Goal: Task Accomplishment & Management: Manage account settings

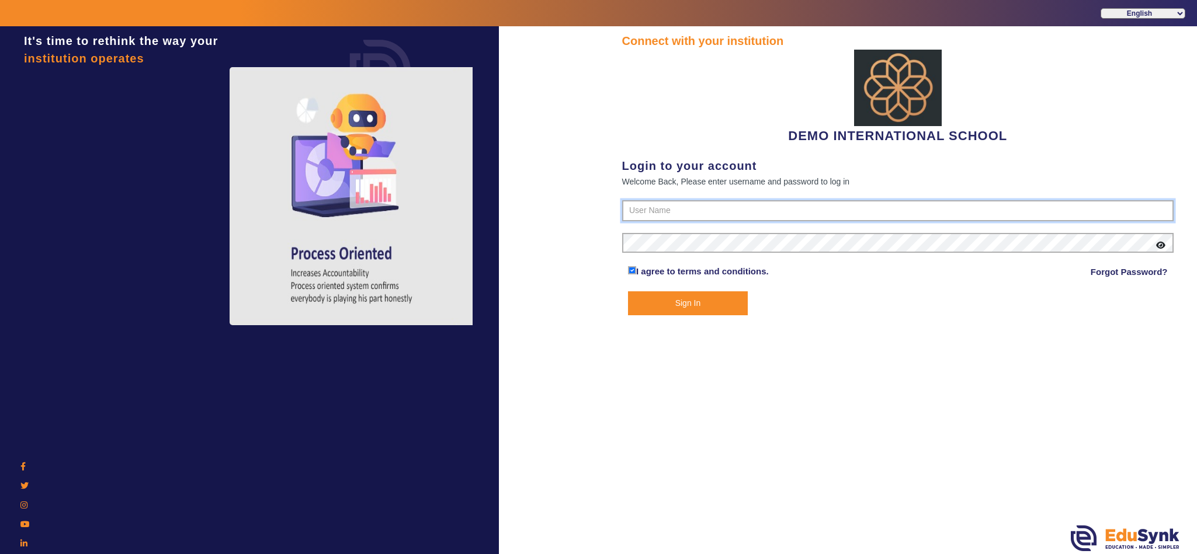
type input "2143224344"
click at [694, 291] on button "Sign In" at bounding box center [688, 303] width 120 height 24
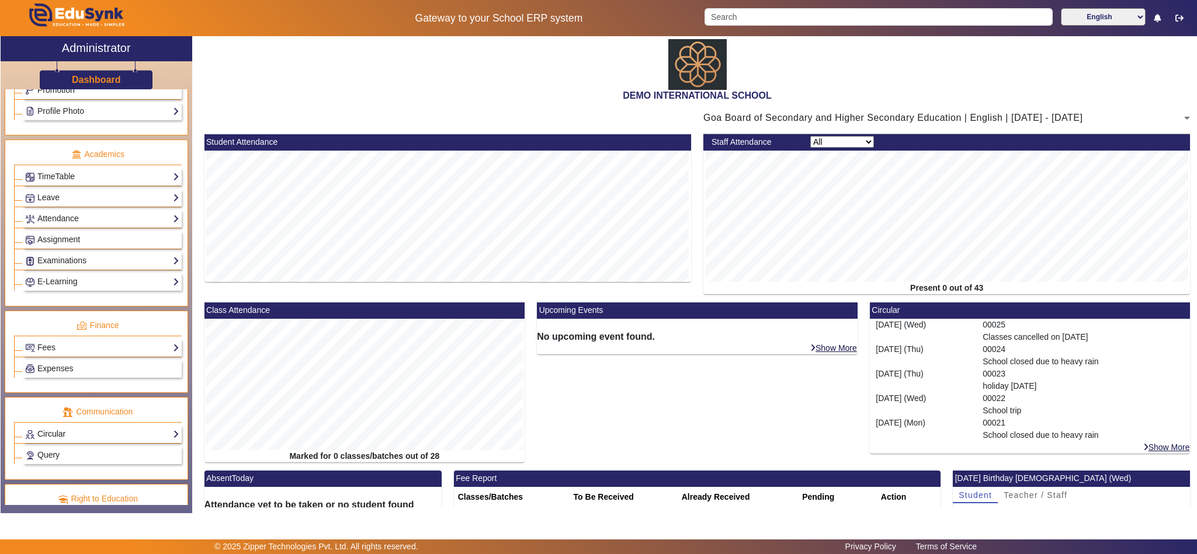
scroll to position [461, 0]
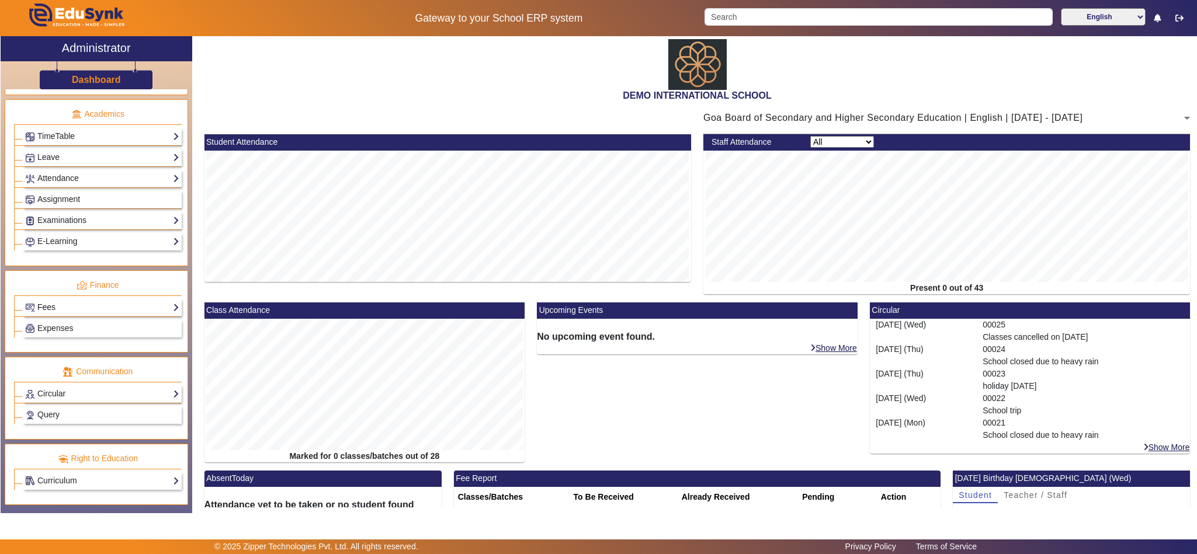
click at [70, 301] on link "Fees" at bounding box center [102, 307] width 154 height 13
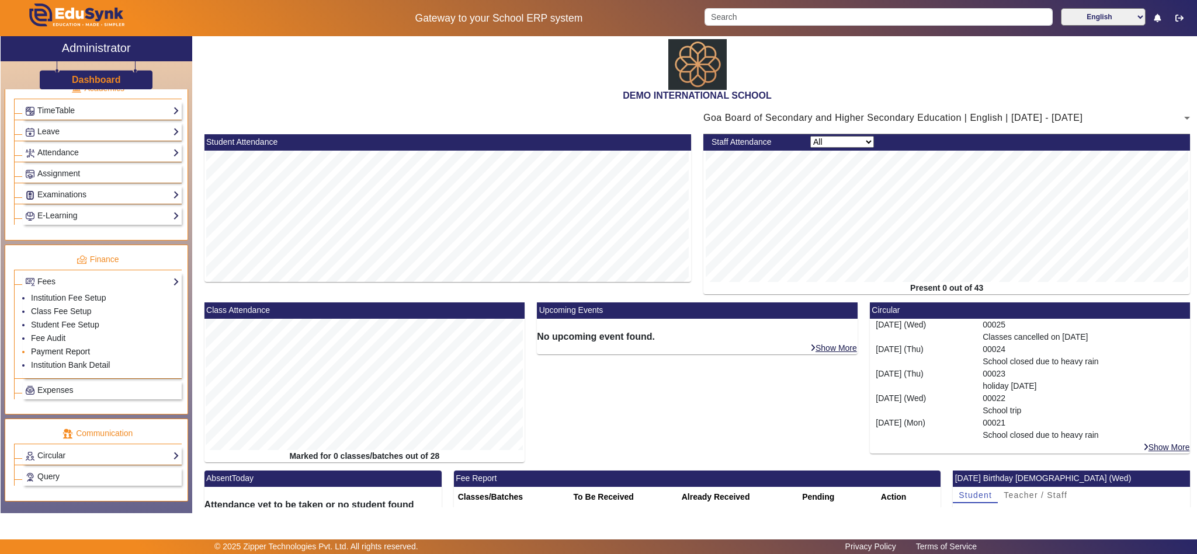
click at [60, 356] on link "Payment Report" at bounding box center [60, 351] width 59 height 9
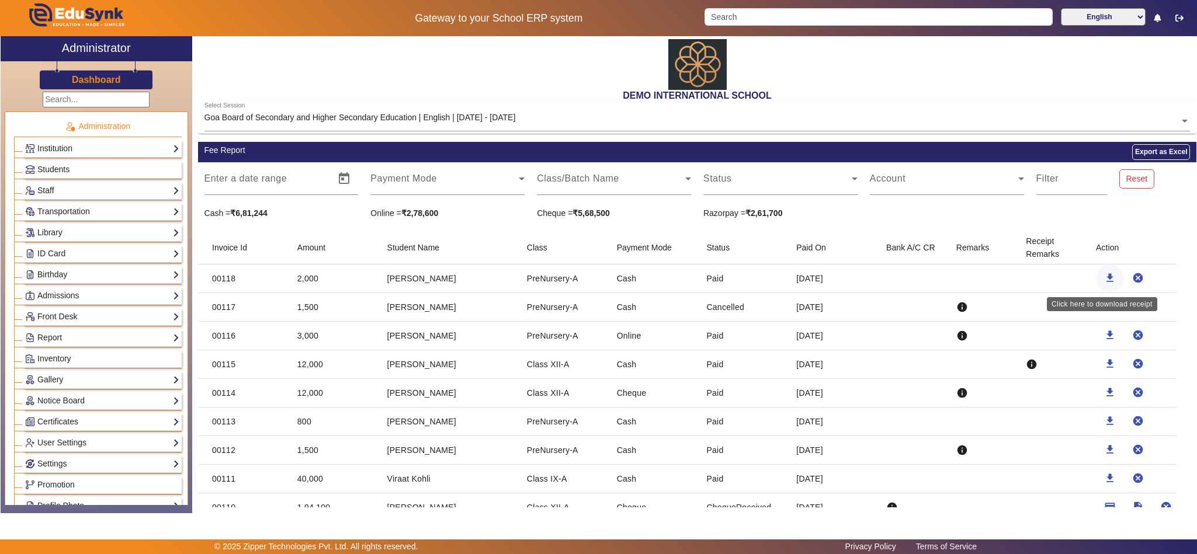
click at [1104, 275] on mat-icon "download" at bounding box center [1110, 278] width 12 height 12
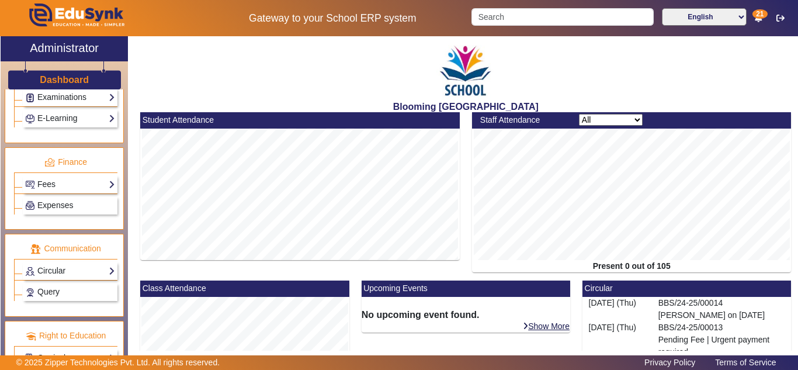
scroll to position [574, 0]
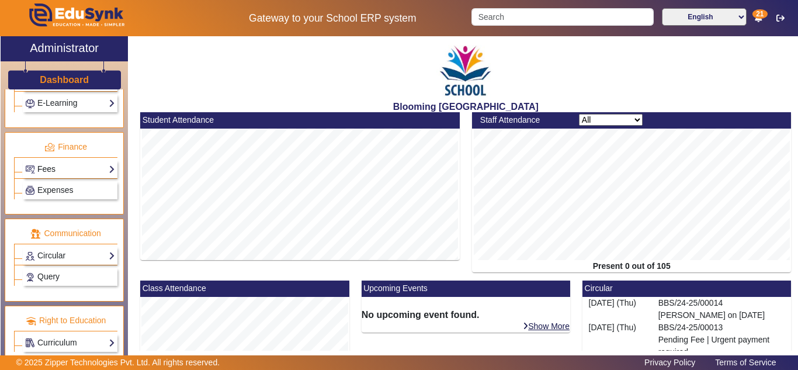
click at [62, 169] on link "Fees" at bounding box center [70, 168] width 90 height 13
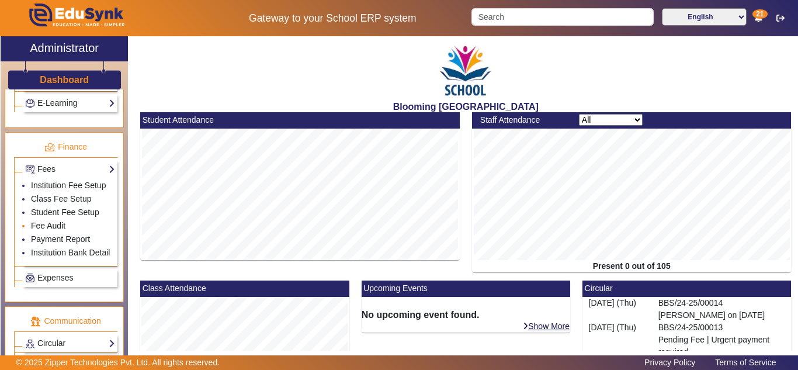
click at [51, 223] on link "Fee Audit" at bounding box center [48, 225] width 34 height 9
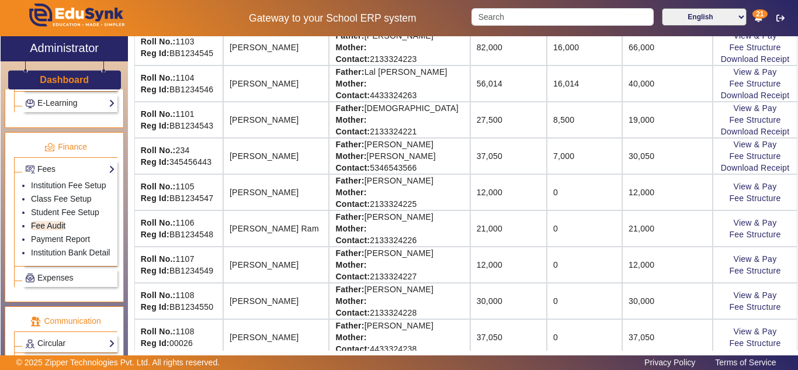
scroll to position [340, 0]
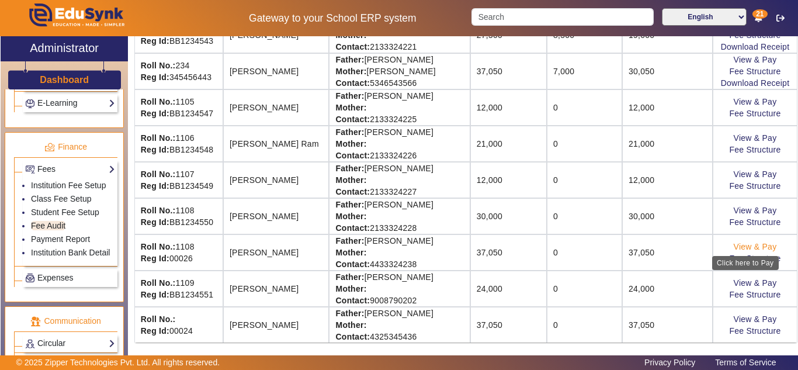
click at [742, 247] on link "View & Pay" at bounding box center [755, 246] width 43 height 9
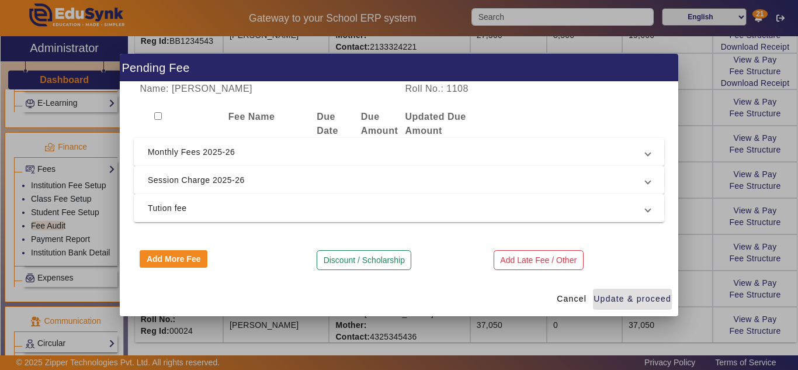
drag, startPoint x: 247, startPoint y: 213, endPoint x: 257, endPoint y: 176, distance: 38.1
click at [247, 211] on span "Tution fee" at bounding box center [397, 208] width 498 height 14
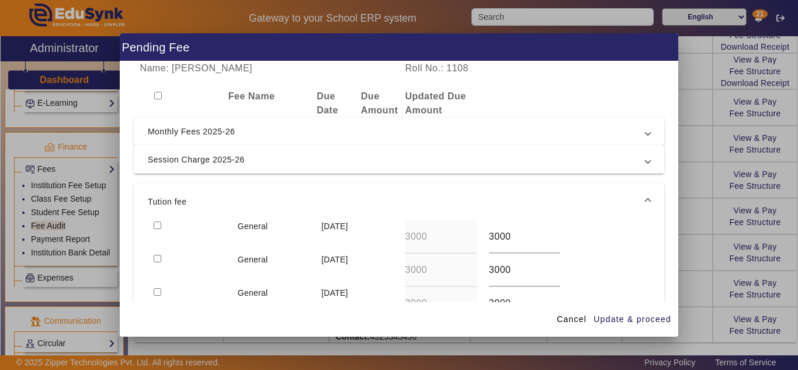
click at [265, 155] on span "Session Charge 2025-26" at bounding box center [397, 159] width 498 height 14
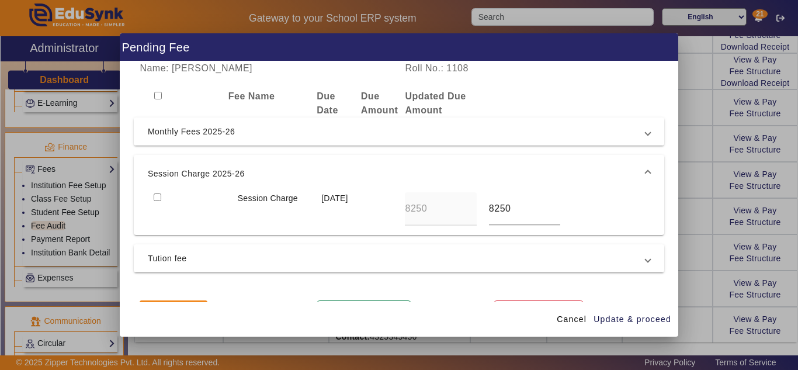
click at [269, 129] on span "Monthly Fees 2025-26" at bounding box center [397, 131] width 498 height 14
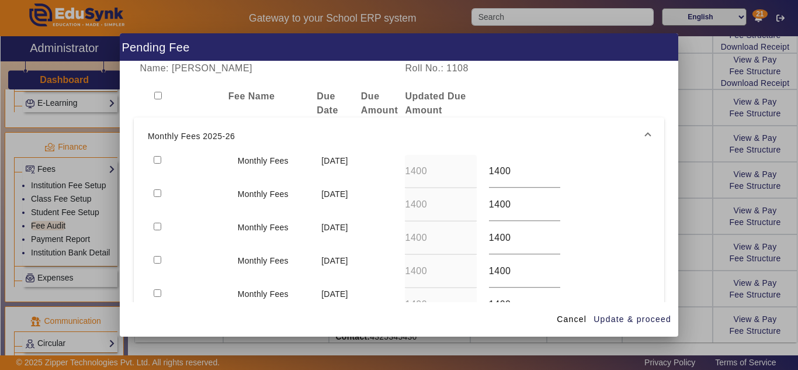
click at [155, 157] on input "checkbox" at bounding box center [158, 160] width 8 height 8
checkbox input "true"
click at [158, 190] on input "checkbox" at bounding box center [158, 193] width 8 height 8
checkbox input "true"
click at [156, 228] on input "checkbox" at bounding box center [158, 227] width 8 height 8
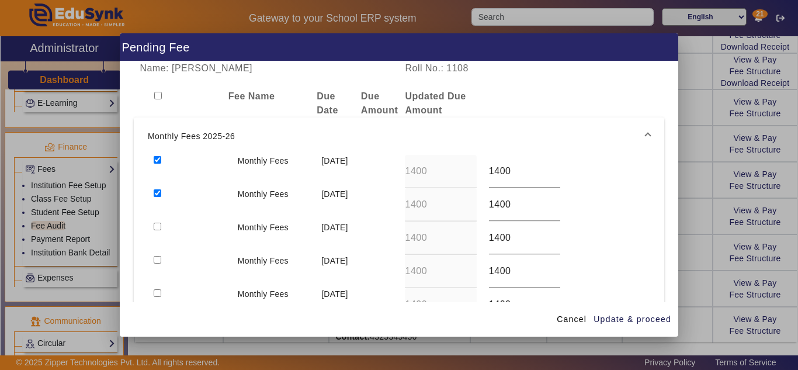
checkbox input "true"
click at [155, 256] on input "checkbox" at bounding box center [158, 260] width 8 height 8
checkbox input "true"
click at [631, 319] on span "Update & proceed" at bounding box center [632, 319] width 78 height 12
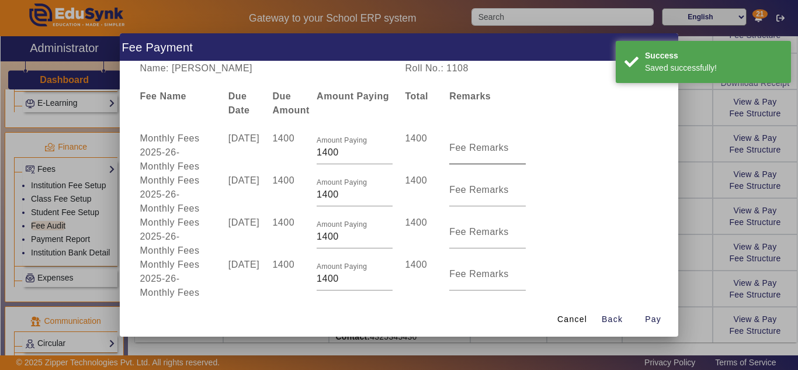
click at [484, 154] on input "Fee Remarks" at bounding box center [487, 152] width 76 height 14
type input "a"
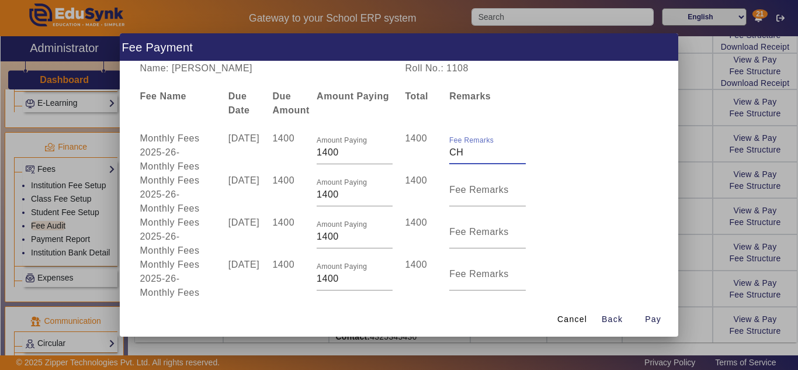
type input "H"
type input "MARCH"
click at [454, 188] on mat-label "Fee Remarks" at bounding box center [479, 190] width 60 height 10
click at [454, 188] on input "Fee Remarks" at bounding box center [487, 194] width 76 height 14
type input "APRIL"
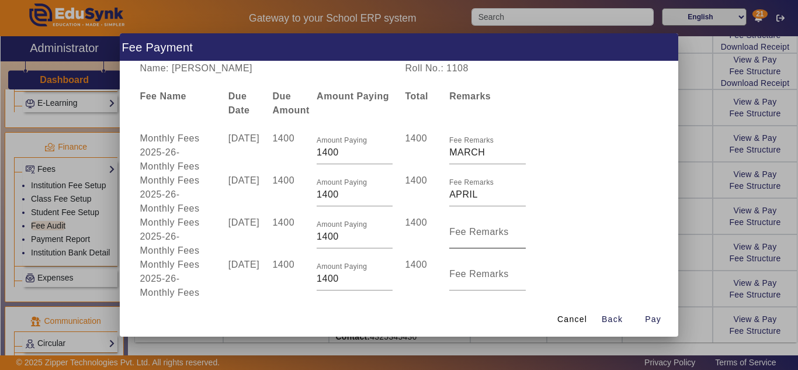
click at [468, 231] on mat-label "Fee Remarks" at bounding box center [479, 232] width 60 height 10
click at [468, 231] on input "Fee Remarks" at bounding box center [487, 237] width 76 height 14
type input "MAY"
click at [471, 283] on input "Fee Remarks" at bounding box center [487, 279] width 76 height 14
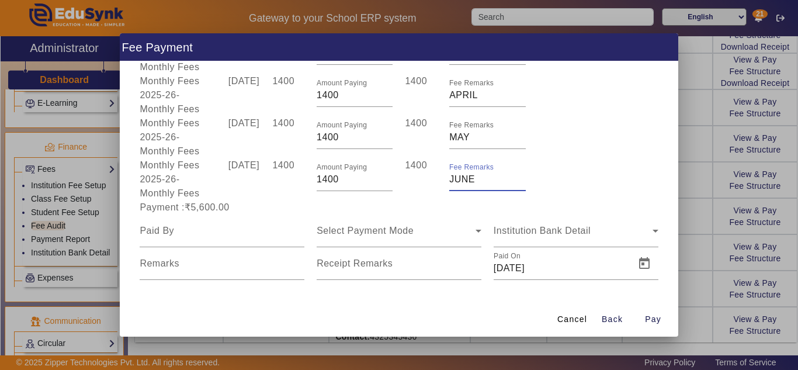
scroll to position [103, 0]
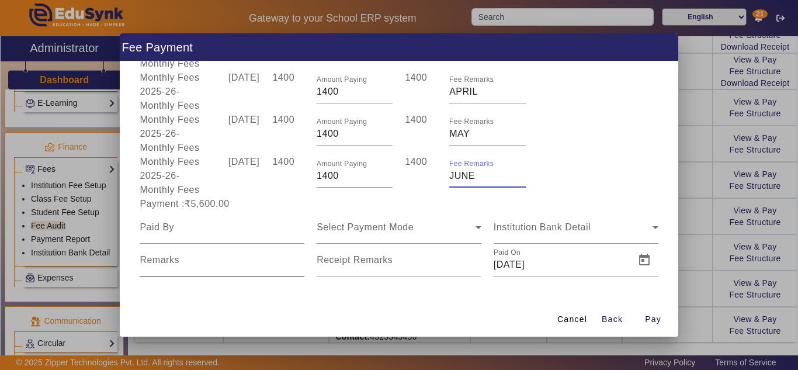
type input "JUNE"
drag, startPoint x: 197, startPoint y: 263, endPoint x: 206, endPoint y: 269, distance: 10.2
click at [198, 263] on input "Remarks" at bounding box center [222, 265] width 165 height 14
type input "ADDED 4 REMARKS"
click at [349, 261] on mat-label "Receipt Remarks" at bounding box center [355, 260] width 76 height 10
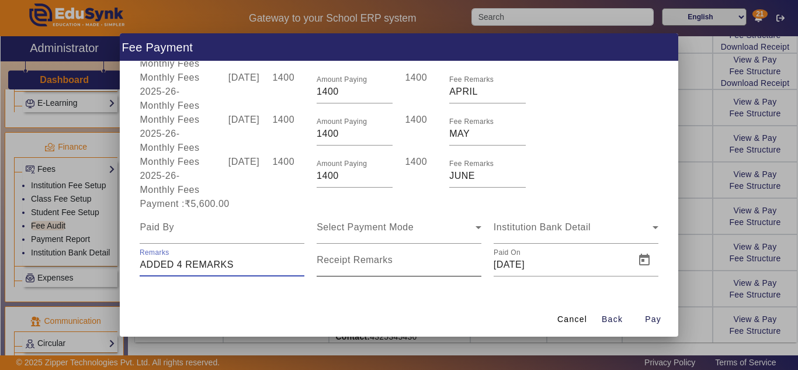
click at [349, 261] on input "Receipt Remarks" at bounding box center [399, 265] width 165 height 14
type input "T"
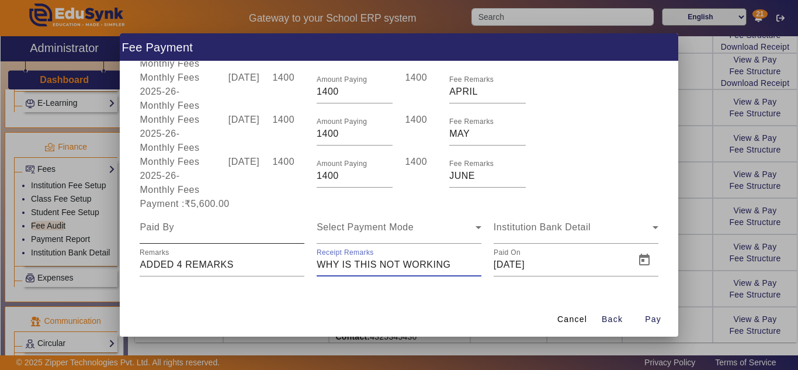
type input "WHY IS THIS NOT WORKING"
click at [209, 234] on input at bounding box center [222, 227] width 165 height 14
click at [411, 226] on span "Select Payment Mode" at bounding box center [365, 227] width 97 height 10
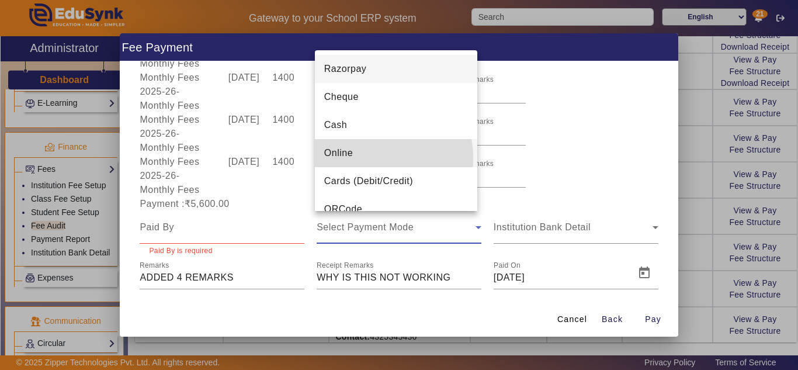
drag, startPoint x: 360, startPoint y: 158, endPoint x: 227, endPoint y: 219, distance: 146.4
click at [359, 158] on mat-option "Online" at bounding box center [396, 153] width 162 height 28
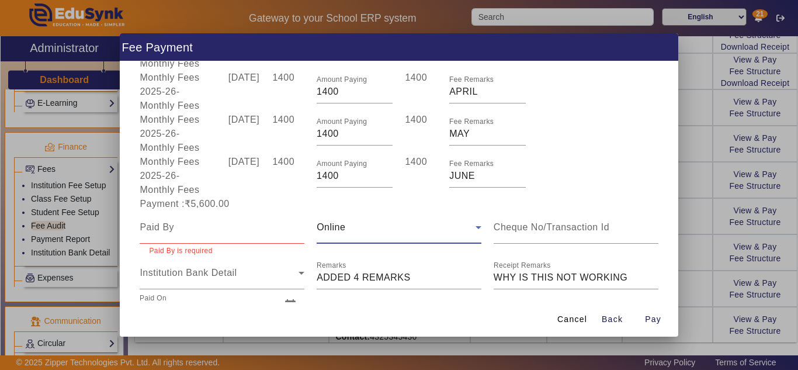
click at [205, 238] on div at bounding box center [222, 227] width 165 height 33
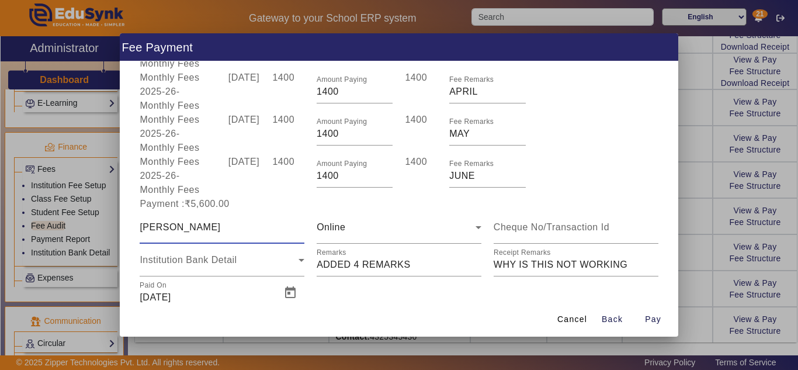
click at [147, 225] on input "pRATIK" at bounding box center [222, 227] width 165 height 14
type input "PRATIK"
click at [565, 235] on div at bounding box center [576, 227] width 165 height 33
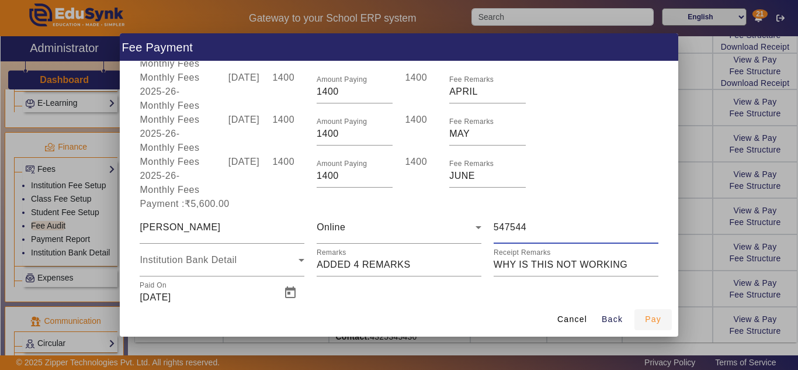
type input "547544"
click at [650, 320] on span "Pay" at bounding box center [653, 319] width 16 height 12
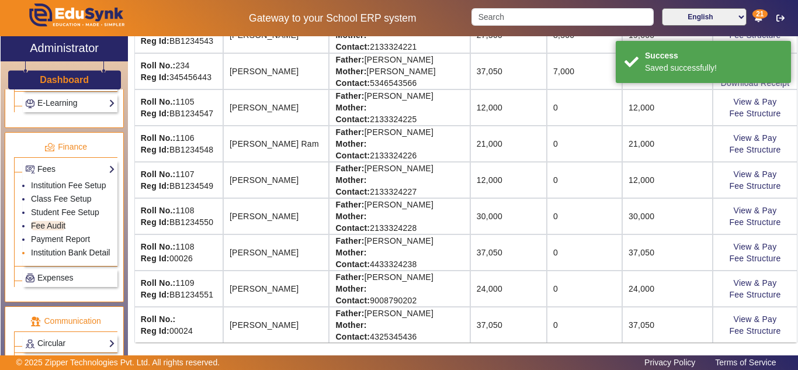
scroll to position [14, 0]
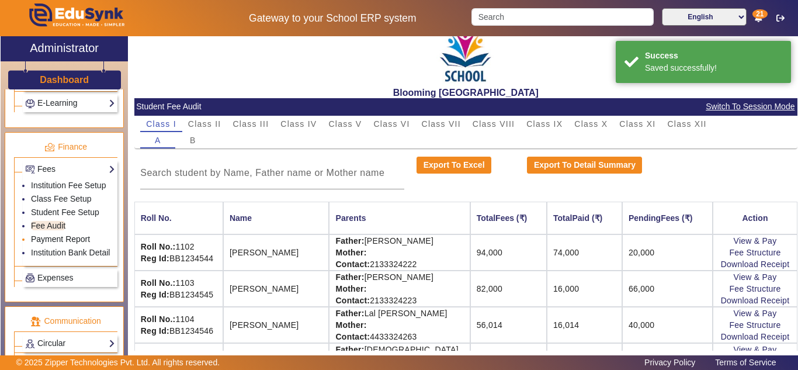
click at [61, 239] on link "Payment Report" at bounding box center [60, 238] width 59 height 9
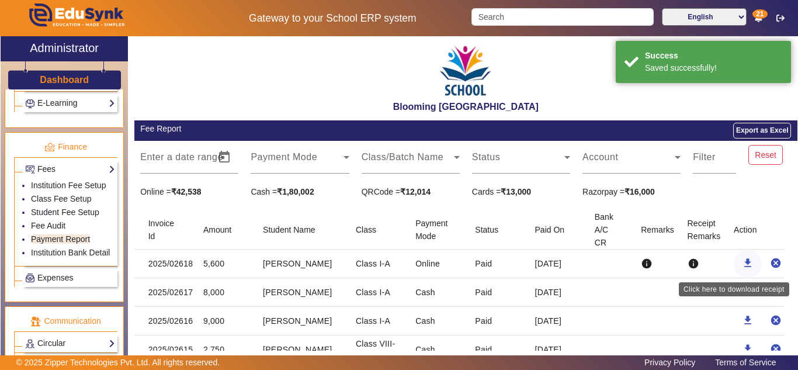
click at [742, 263] on mat-icon "download" at bounding box center [748, 263] width 12 height 12
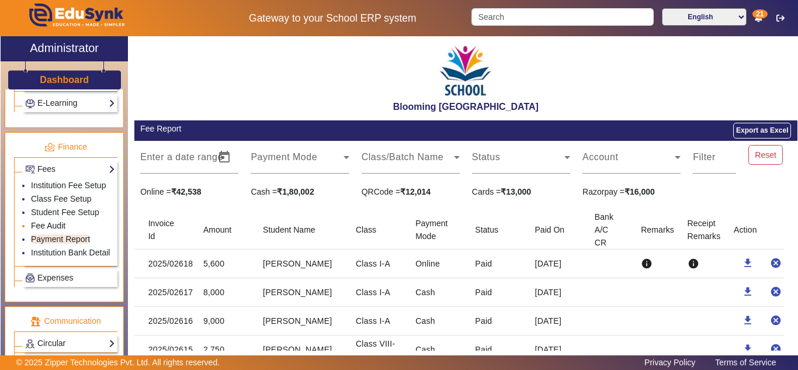
click at [53, 225] on link "Fee Audit" at bounding box center [48, 225] width 34 height 9
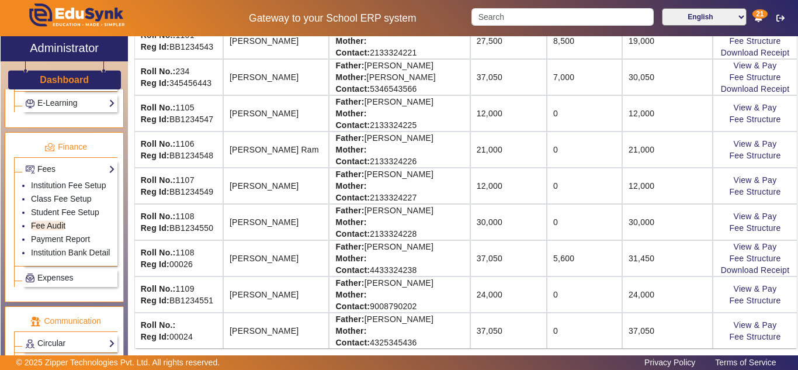
scroll to position [340, 0]
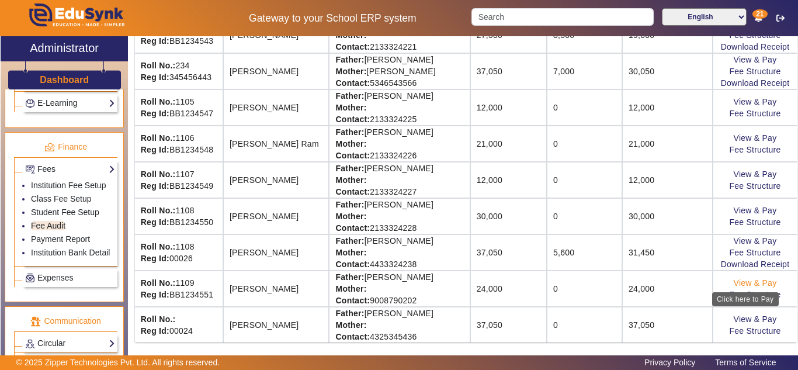
click at [739, 279] on link "View & Pay" at bounding box center [755, 282] width 43 height 9
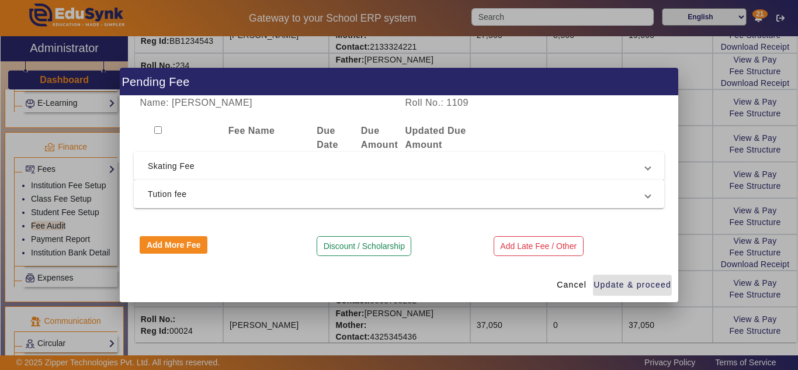
click at [214, 159] on span "Skating Fee" at bounding box center [397, 166] width 498 height 14
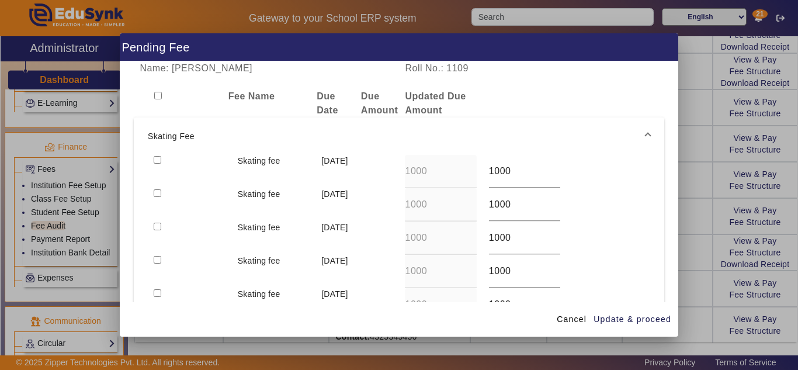
click at [160, 159] on input "checkbox" at bounding box center [158, 160] width 8 height 8
checkbox input "true"
drag, startPoint x: 658, startPoint y: 321, endPoint x: 532, endPoint y: 271, distance: 136.1
click at [658, 321] on span "Update & proceed" at bounding box center [632, 319] width 78 height 12
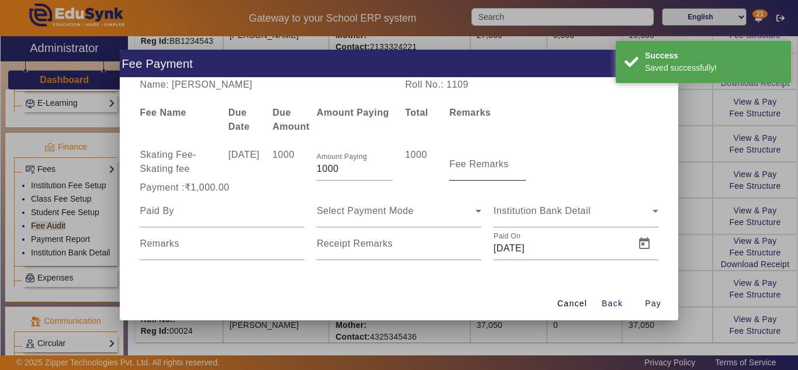
click at [477, 163] on mat-label "Fee Remarks" at bounding box center [479, 164] width 60 height 10
click at [477, 163] on input "Fee Remarks" at bounding box center [487, 169] width 76 height 14
type input "jUNE"
click at [244, 210] on input at bounding box center [222, 211] width 165 height 14
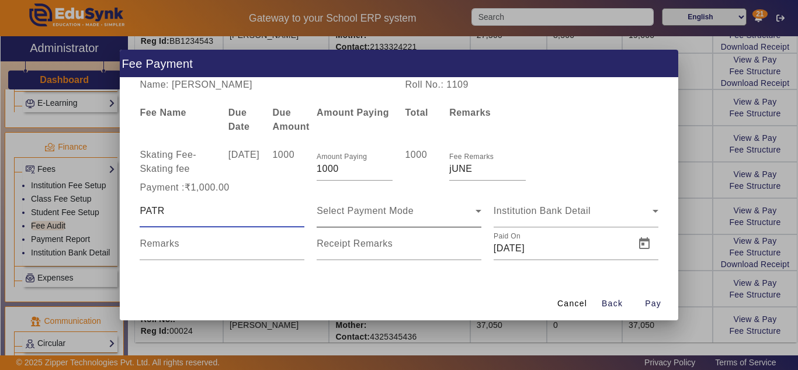
type input "PATR"
click at [378, 207] on span "Select Payment Mode" at bounding box center [365, 211] width 97 height 10
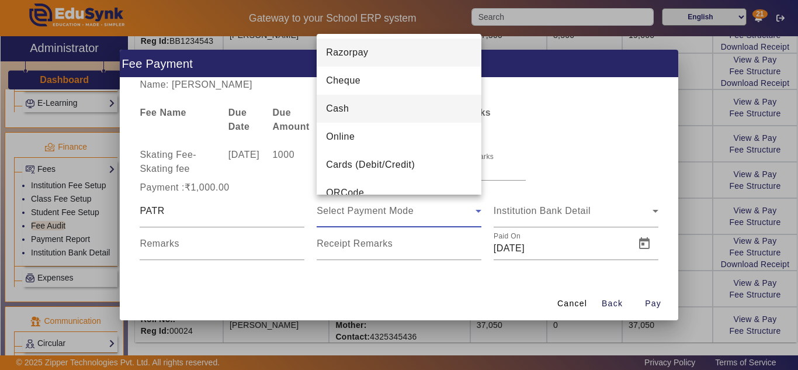
drag, startPoint x: 357, startPoint y: 107, endPoint x: 513, endPoint y: 170, distance: 167.5
click at [358, 107] on mat-option "Cash" at bounding box center [399, 109] width 165 height 28
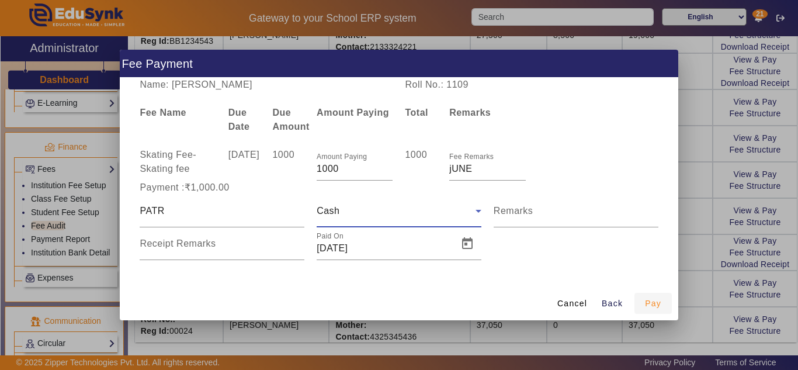
click at [652, 301] on span "Pay" at bounding box center [653, 303] width 16 height 12
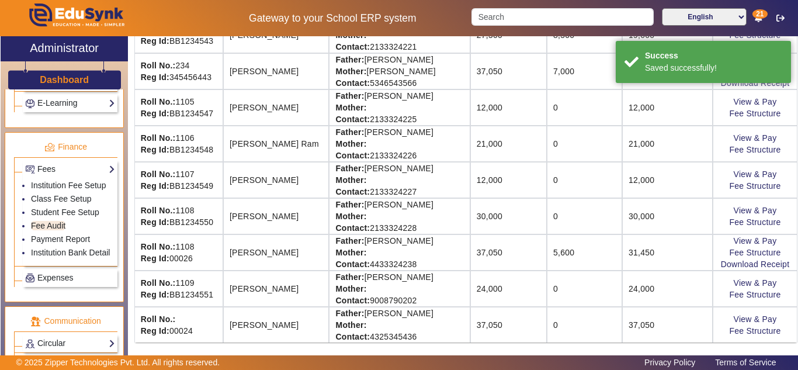
scroll to position [0, 0]
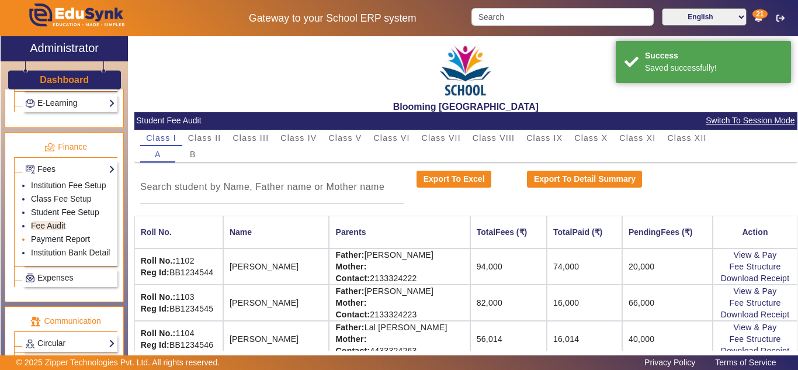
click at [51, 239] on link "Payment Report" at bounding box center [60, 238] width 59 height 9
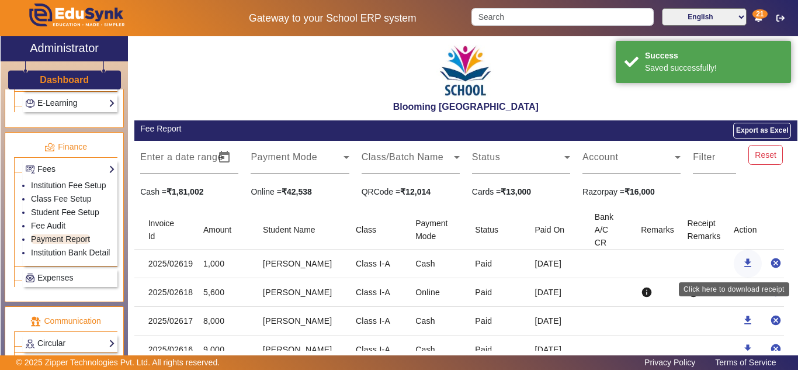
click at [742, 261] on mat-icon "download" at bounding box center [748, 263] width 12 height 12
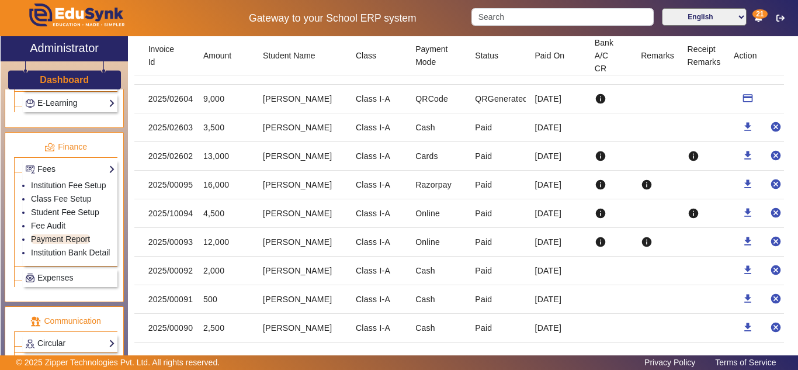
scroll to position [826, 0]
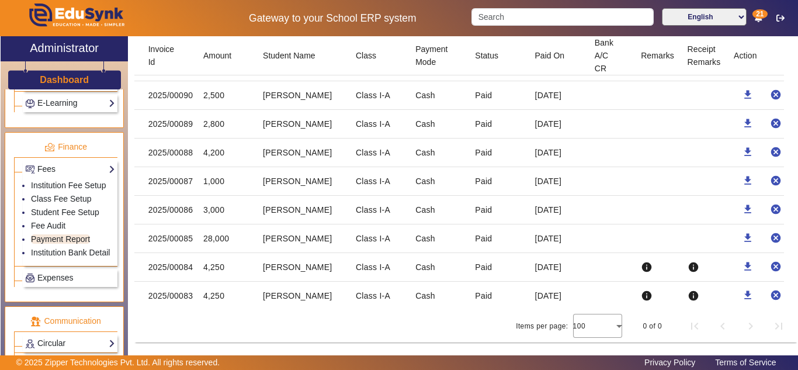
drag, startPoint x: 151, startPoint y: 296, endPoint x: 192, endPoint y: 296, distance: 41.5
click at [192, 296] on mat-cell "2025/00083" at bounding box center [164, 296] width 60 height 28
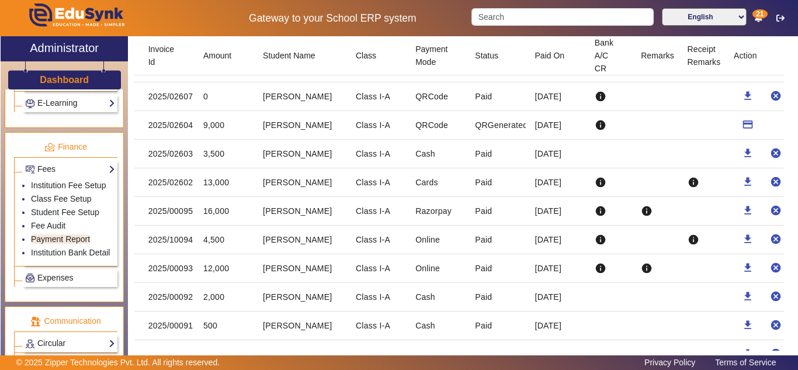
scroll to position [340, 0]
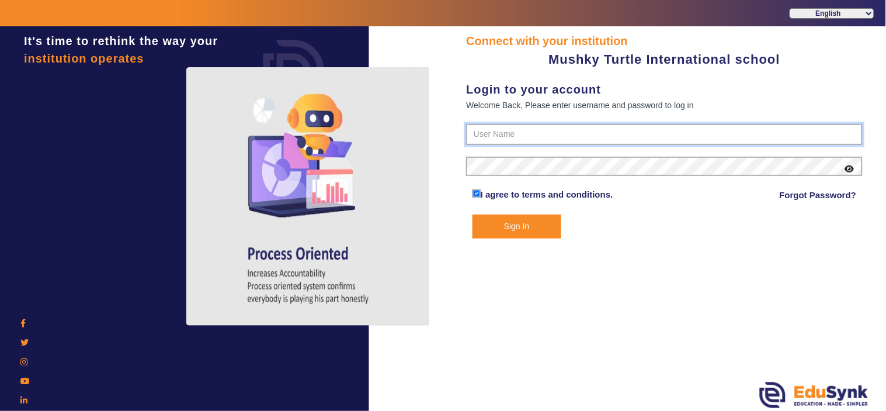
type input "9950605811"
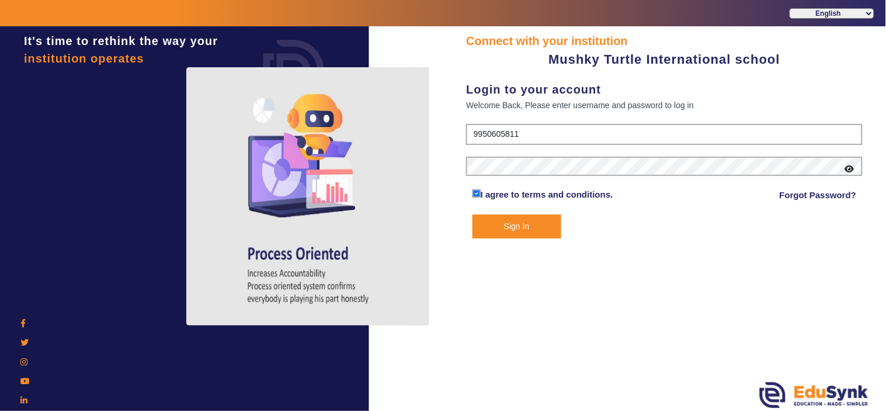
click at [515, 224] on button "Sign In" at bounding box center [517, 226] width 89 height 24
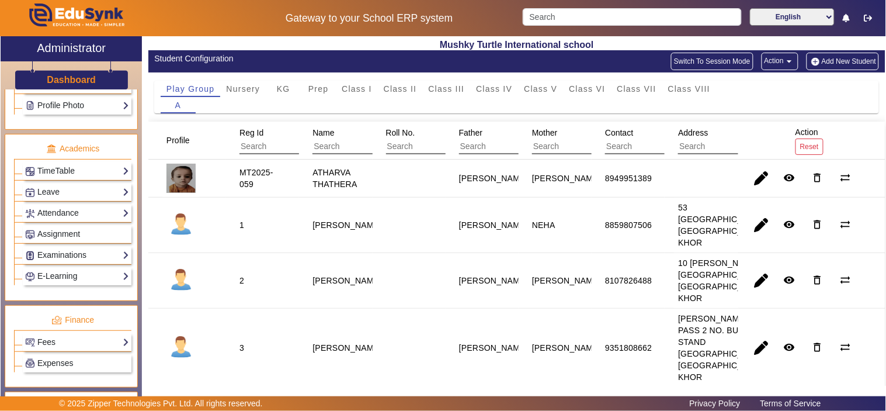
scroll to position [433, 0]
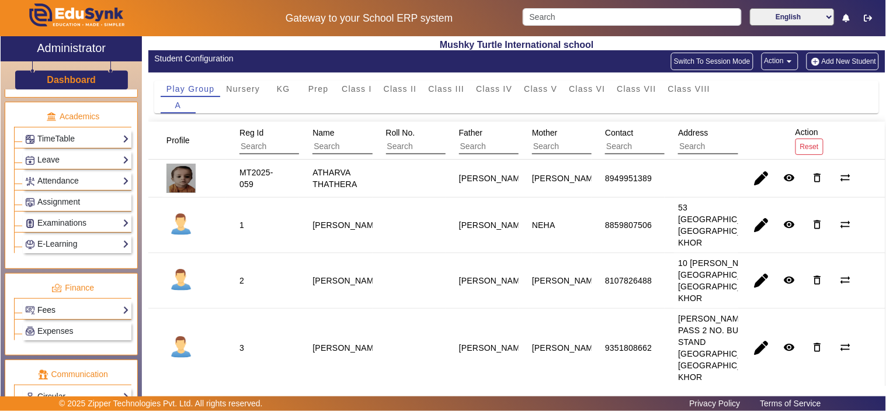
click at [56, 311] on link "Fees" at bounding box center [77, 309] width 104 height 13
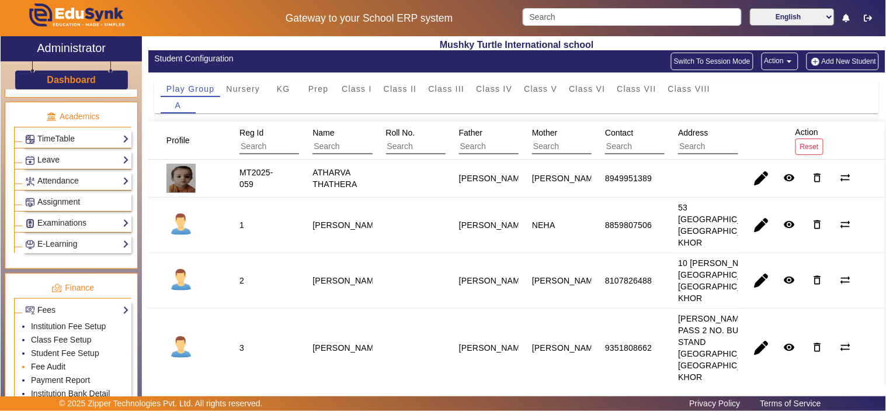
click at [48, 370] on link "Fee Audit" at bounding box center [48, 366] width 34 height 9
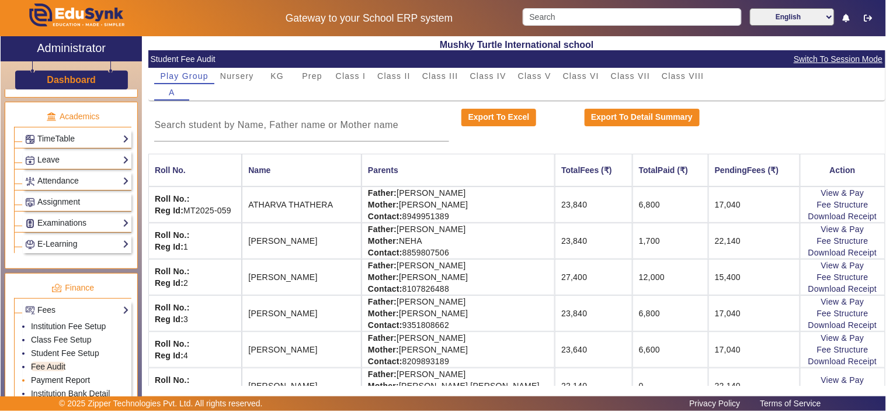
click at [72, 382] on link "Payment Report" at bounding box center [60, 379] width 59 height 9
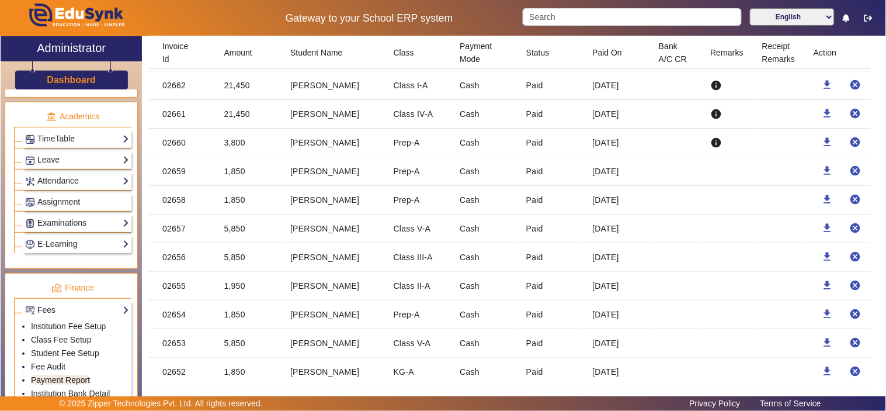
scroll to position [8181, 0]
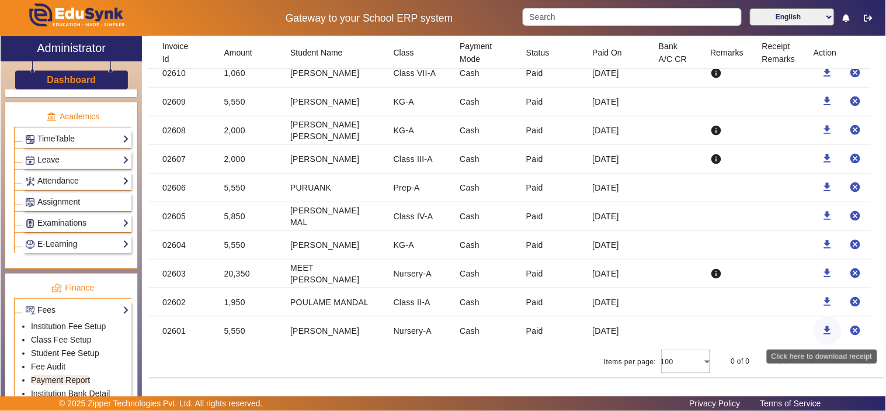
click at [822, 326] on mat-icon "download" at bounding box center [828, 330] width 12 height 12
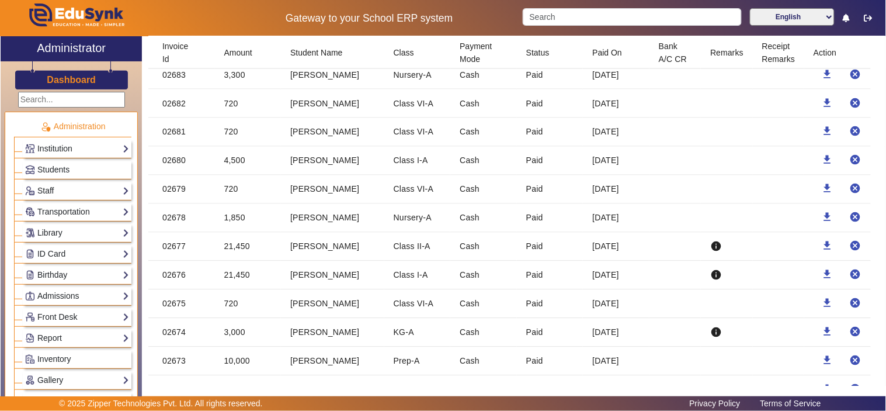
scroll to position [8181, 0]
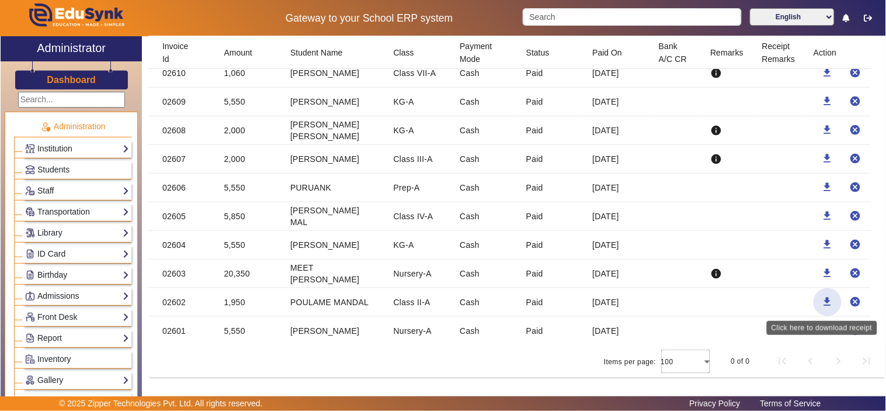
click at [822, 298] on mat-icon "download" at bounding box center [828, 302] width 12 height 12
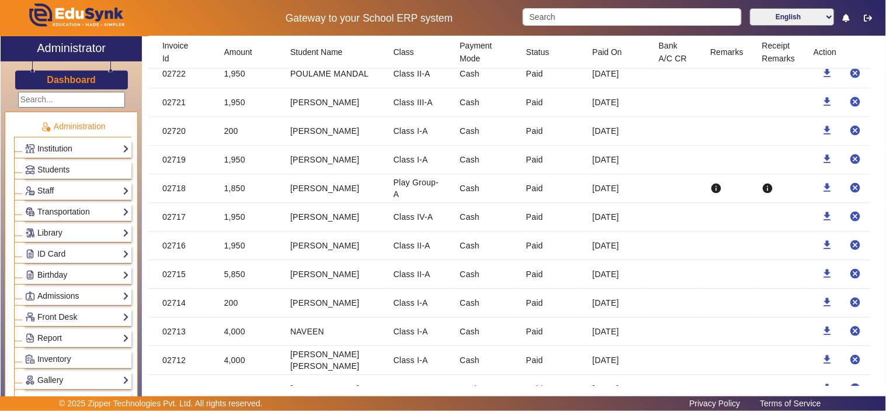
scroll to position [5152, 0]
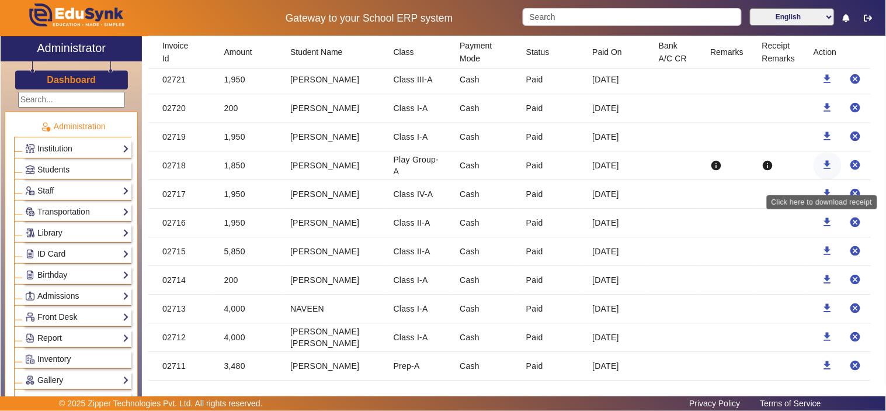
click at [824, 171] on mat-icon "download" at bounding box center [828, 165] width 12 height 12
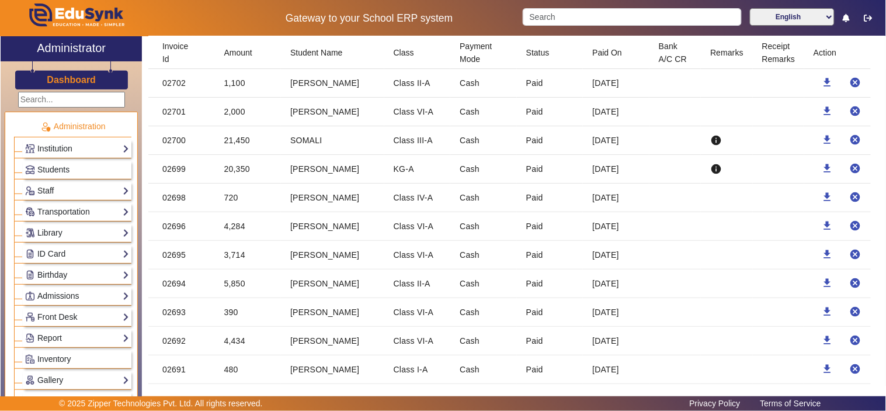
scroll to position [6234, 0]
